Goal: Obtain resource: Obtain resource

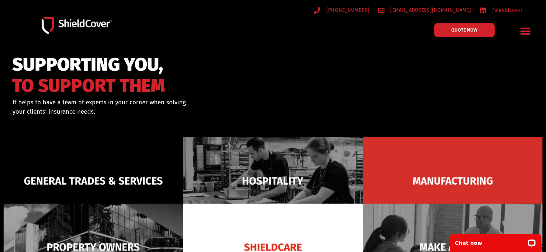
click at [520, 32] on icon "Menu Toggle" at bounding box center [525, 30] width 11 height 11
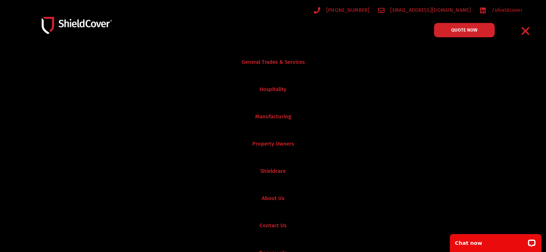
scroll to position [14, 0]
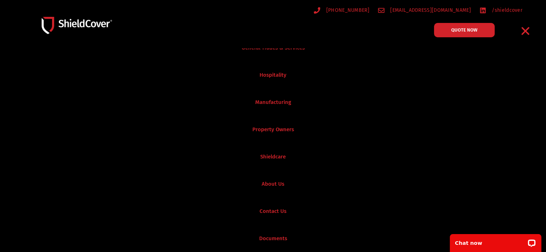
click at [524, 33] on icon "Menu Toggle" at bounding box center [525, 30] width 11 height 11
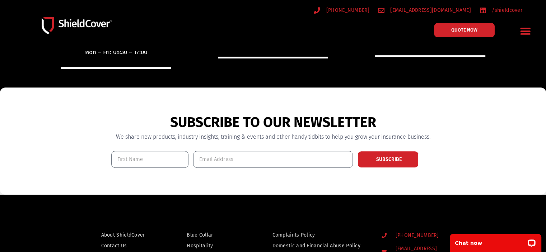
scroll to position [443, 0]
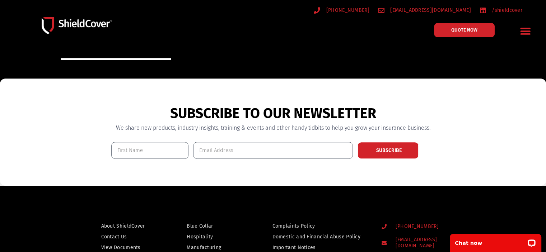
click at [524, 33] on icon "Menu Toggle" at bounding box center [525, 30] width 11 height 11
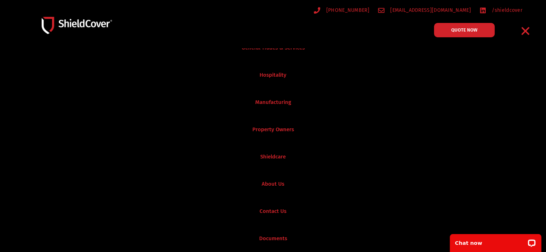
scroll to position [0, 0]
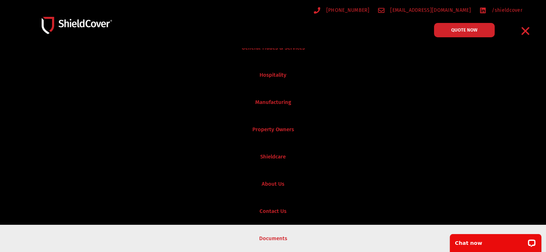
click at [280, 238] on link "Documents" at bounding box center [273, 238] width 546 height 27
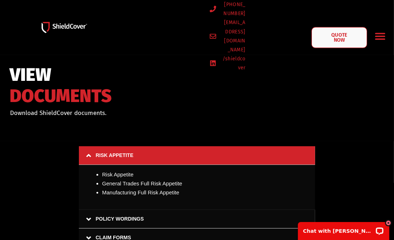
click at [300, 37] on span "QUOTE NOW" at bounding box center [340, 37] width 18 height 10
